Goal: Use online tool/utility

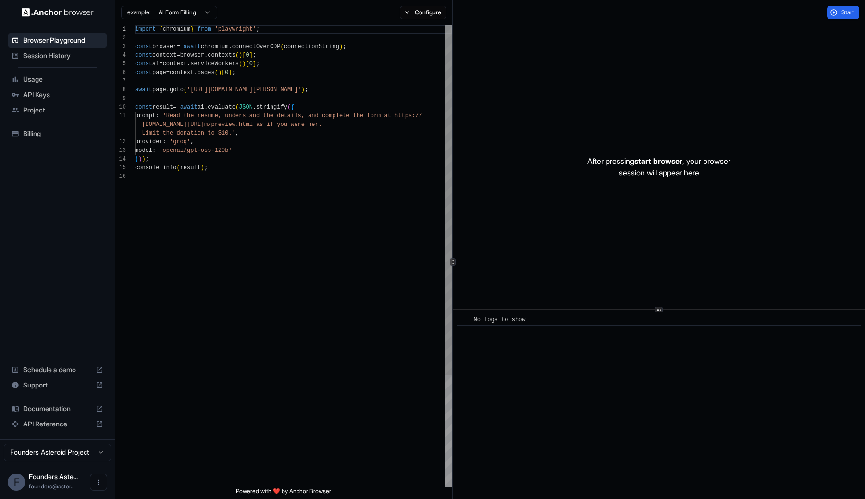
scroll to position [61, 0]
drag, startPoint x: 194, startPoint y: 90, endPoint x: 331, endPoint y: 94, distance: 137.0
click at [331, 94] on div "import { chromium } from 'playwright' ; const browser = await chromium . connec…" at bounding box center [293, 329] width 317 height 609
click at [331, 92] on div "import { chromium } from 'playwright' ; const browser = await chromium . connec…" at bounding box center [293, 329] width 317 height 609
drag, startPoint x: 329, startPoint y: 86, endPoint x: 195, endPoint y: 87, distance: 134.0
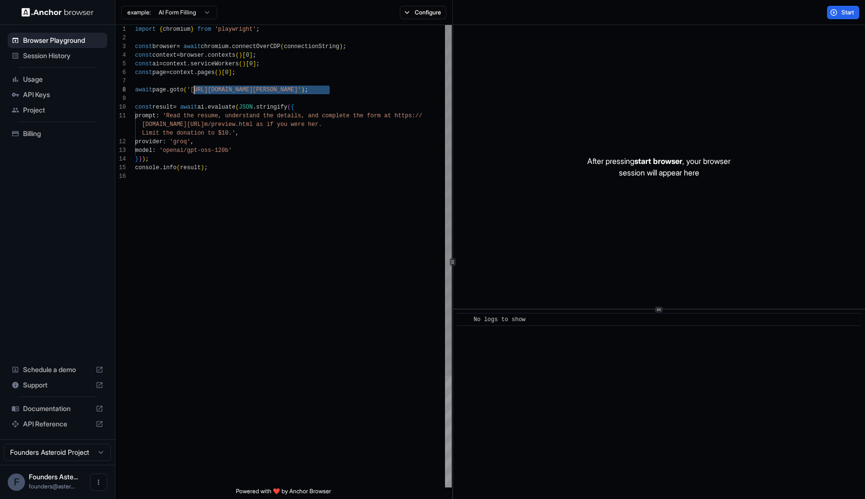
click at [194, 87] on div "import { chromium } from 'playwright' ; const browser = await chromium . connec…" at bounding box center [293, 329] width 317 height 609
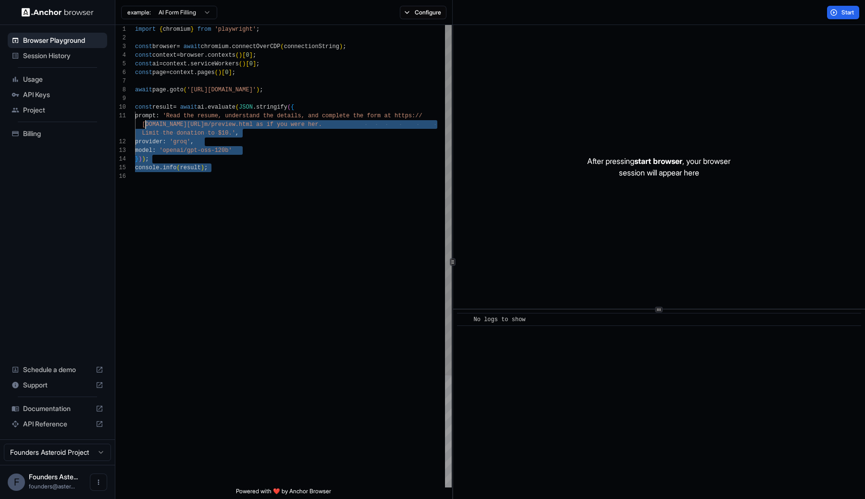
scroll to position [0, 0]
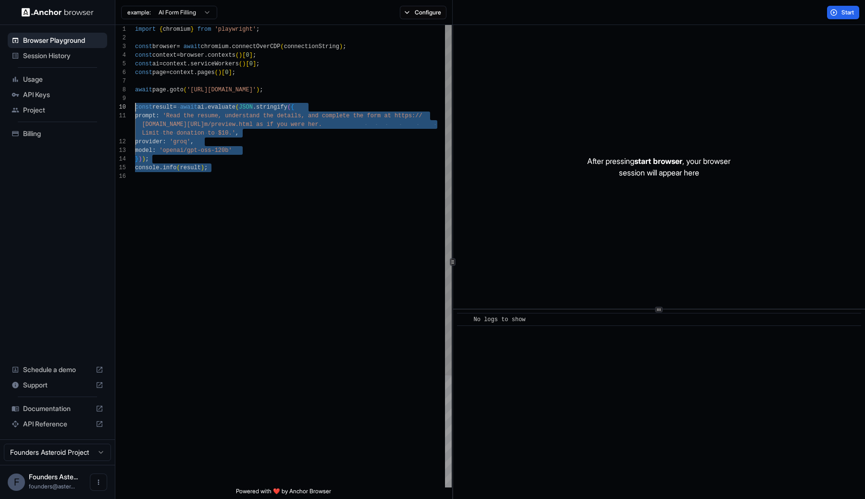
drag, startPoint x: 249, startPoint y: 195, endPoint x: 123, endPoint y: 109, distance: 152.8
click at [135, 109] on div "import { chromium } from 'playwright' ; const browser = await chromium . connec…" at bounding box center [293, 329] width 317 height 609
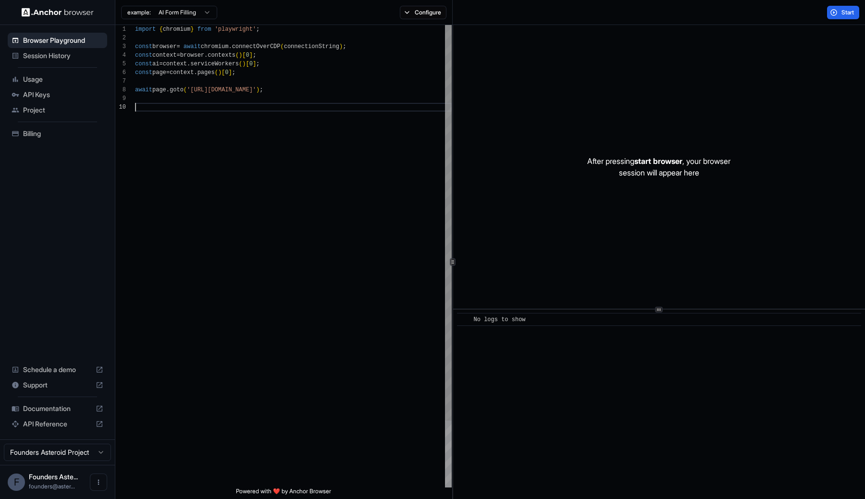
type textarea "**********"
click at [420, 13] on button "Configure" at bounding box center [423, 12] width 47 height 13
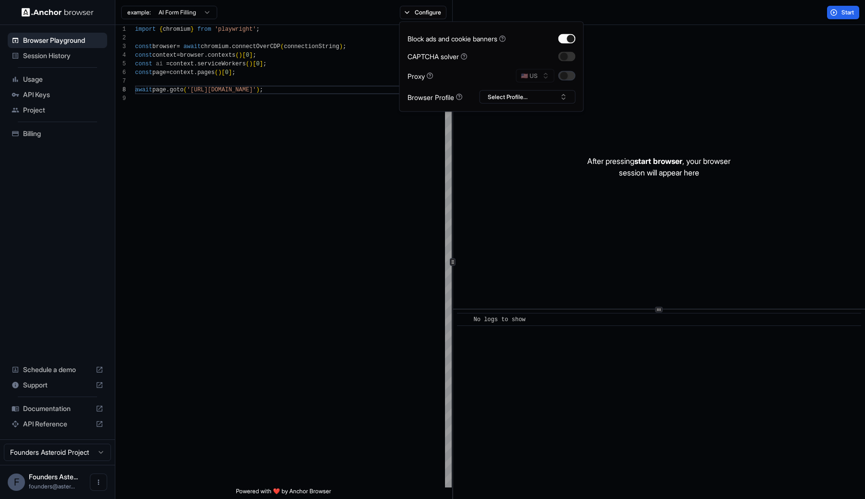
click at [571, 75] on button "button" at bounding box center [566, 76] width 17 height 10
click at [573, 52] on button "button" at bounding box center [566, 56] width 17 height 10
click at [516, 93] on button "Select Profile..." at bounding box center [527, 96] width 96 height 13
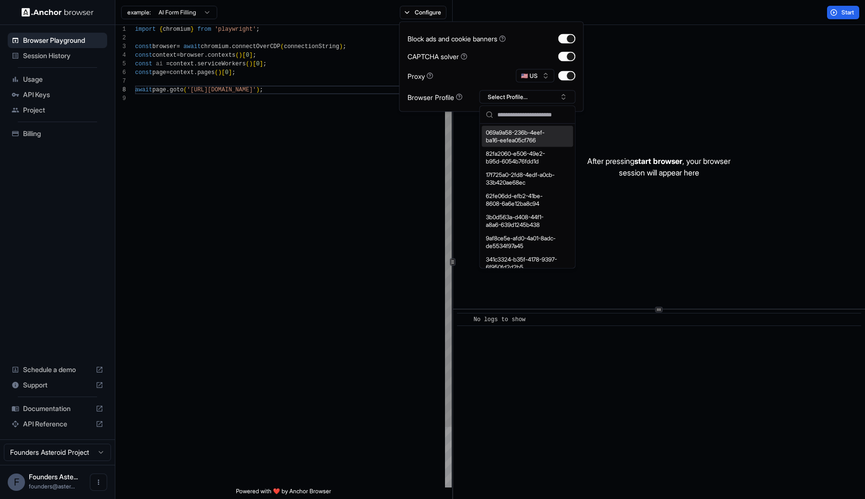
click at [304, 164] on div "import { chromium } from 'playwright' ; const browser = await chromium . connec…" at bounding box center [293, 290] width 317 height 531
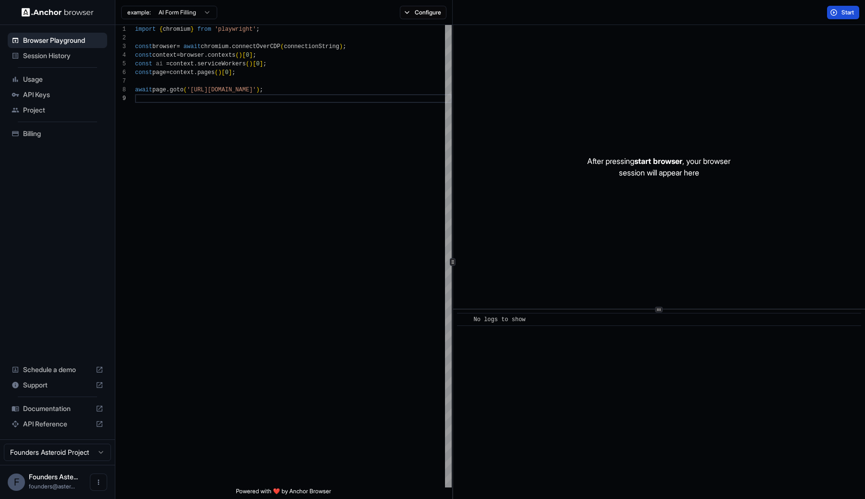
click at [848, 9] on span "Start" at bounding box center [847, 13] width 13 height 8
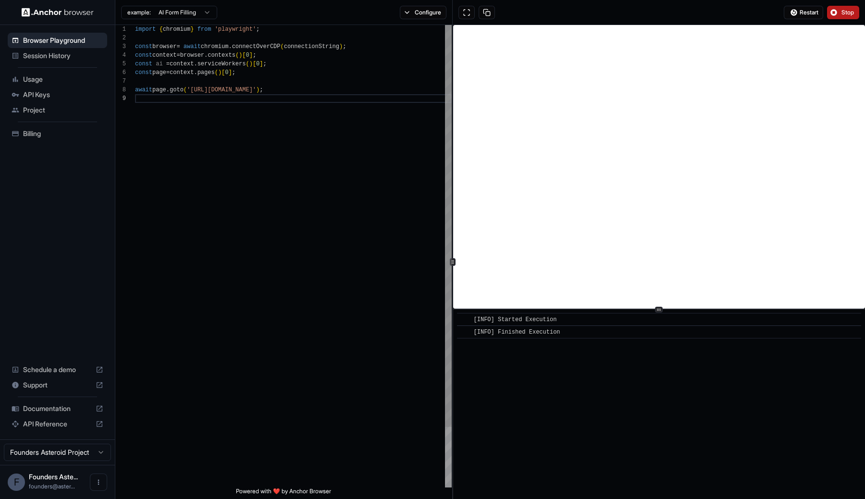
click at [365, 388] on div "import { chromium } from 'playwright' ; const browser = await chromium . connec…" at bounding box center [293, 290] width 317 height 531
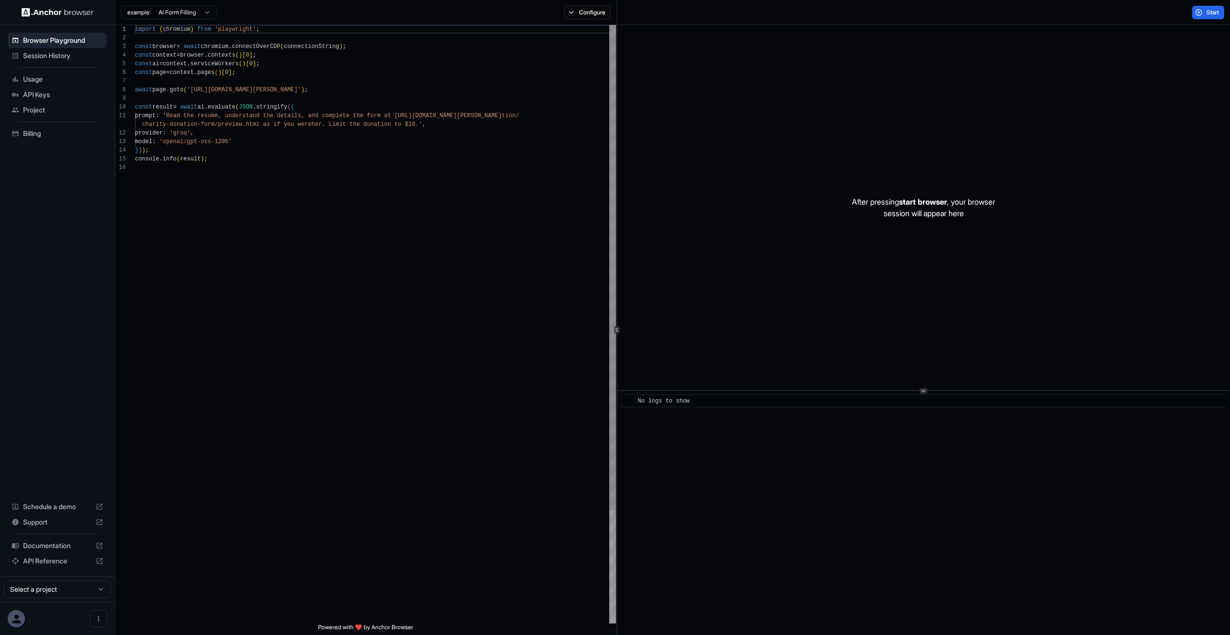
scroll to position [86, 0]
click at [61, 49] on div "Session History" at bounding box center [57, 55] width 99 height 15
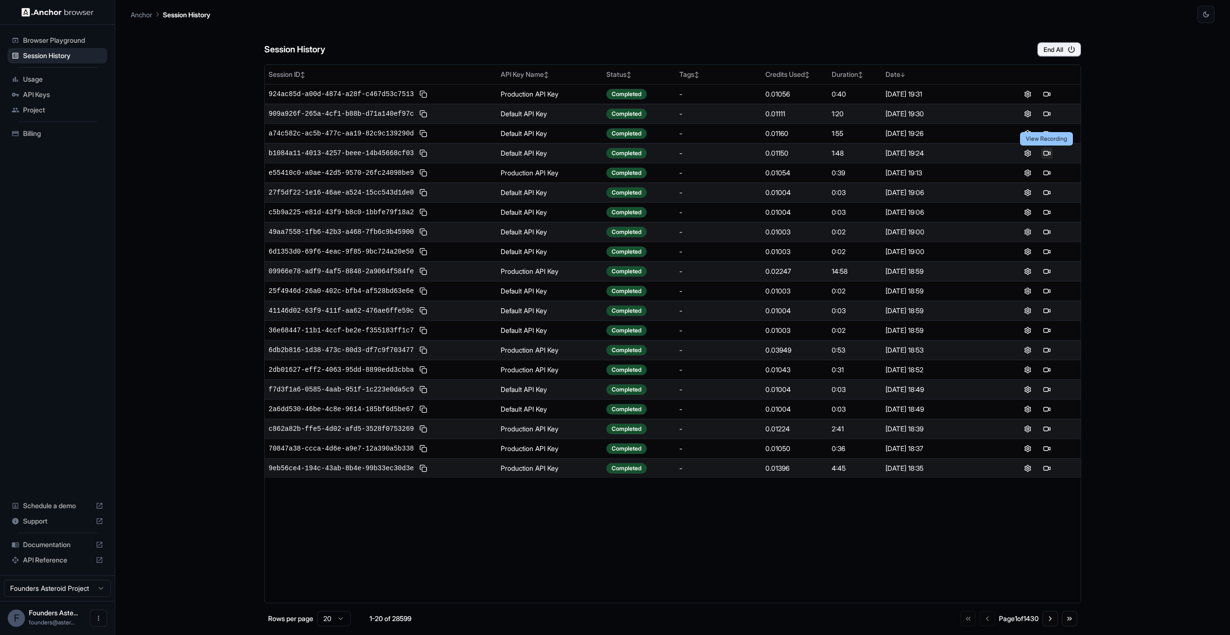
click at [1045, 153] on button at bounding box center [1047, 153] width 12 height 12
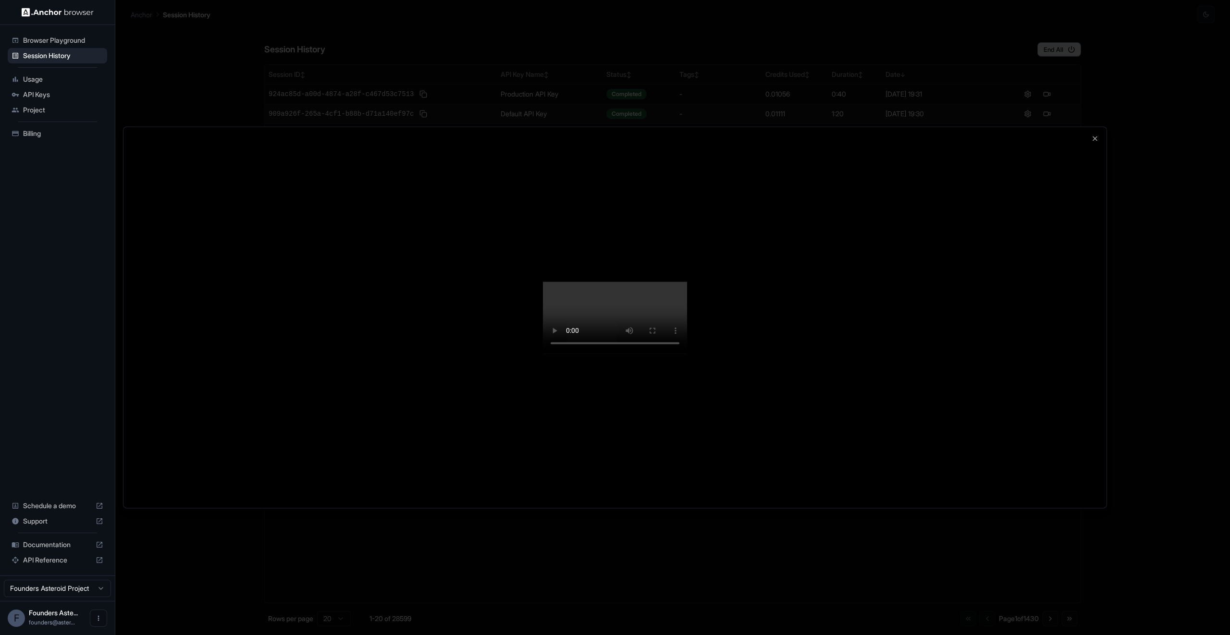
click at [706, 74] on div at bounding box center [615, 317] width 1230 height 635
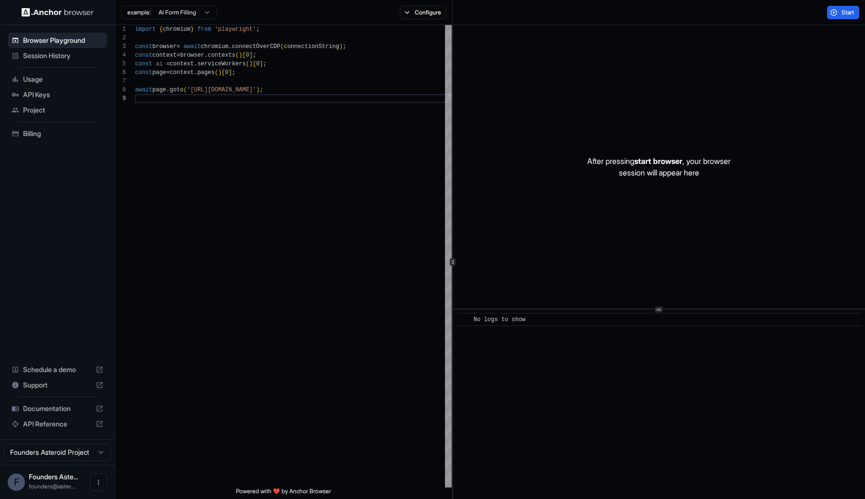
scroll to position [69, 0]
